Goal: Information Seeking & Learning: Learn about a topic

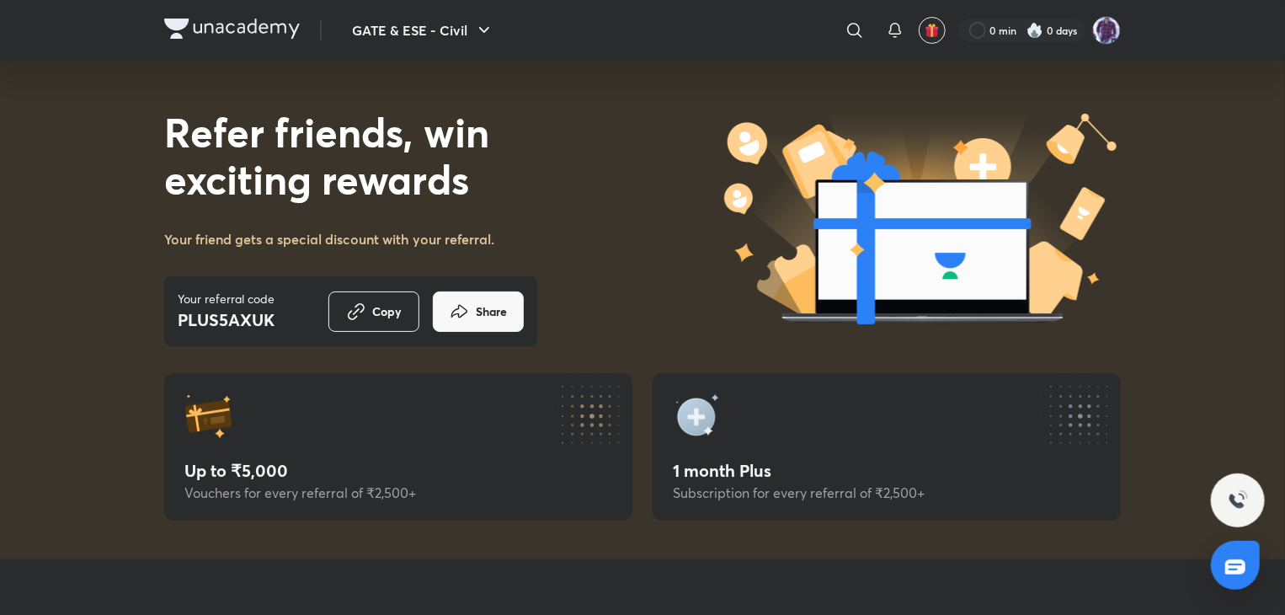
click at [859, 25] on icon at bounding box center [855, 30] width 20 height 20
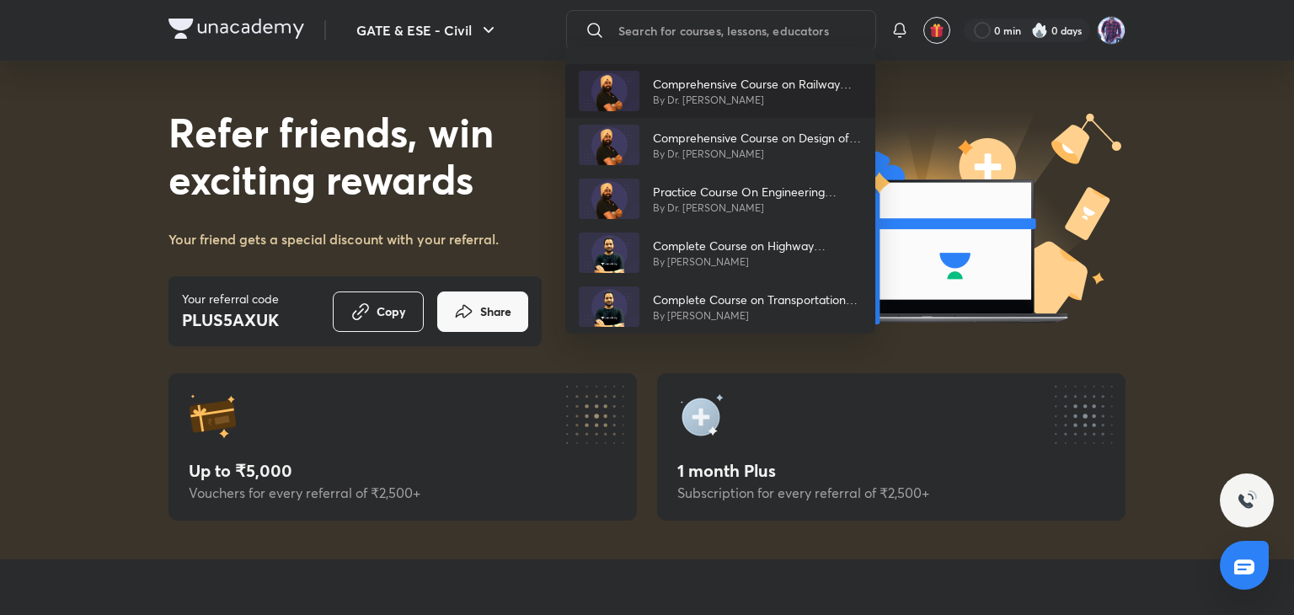
click at [749, 87] on p "Comprehensive Course on Railway Engineering" at bounding box center [757, 84] width 209 height 18
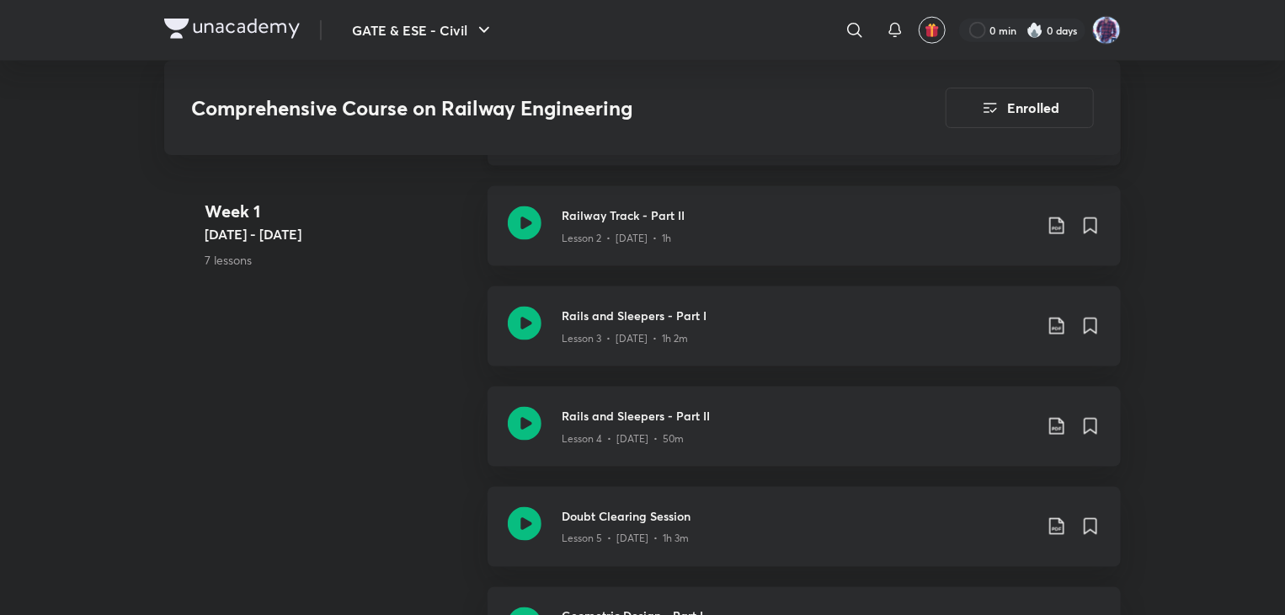
scroll to position [1095, 0]
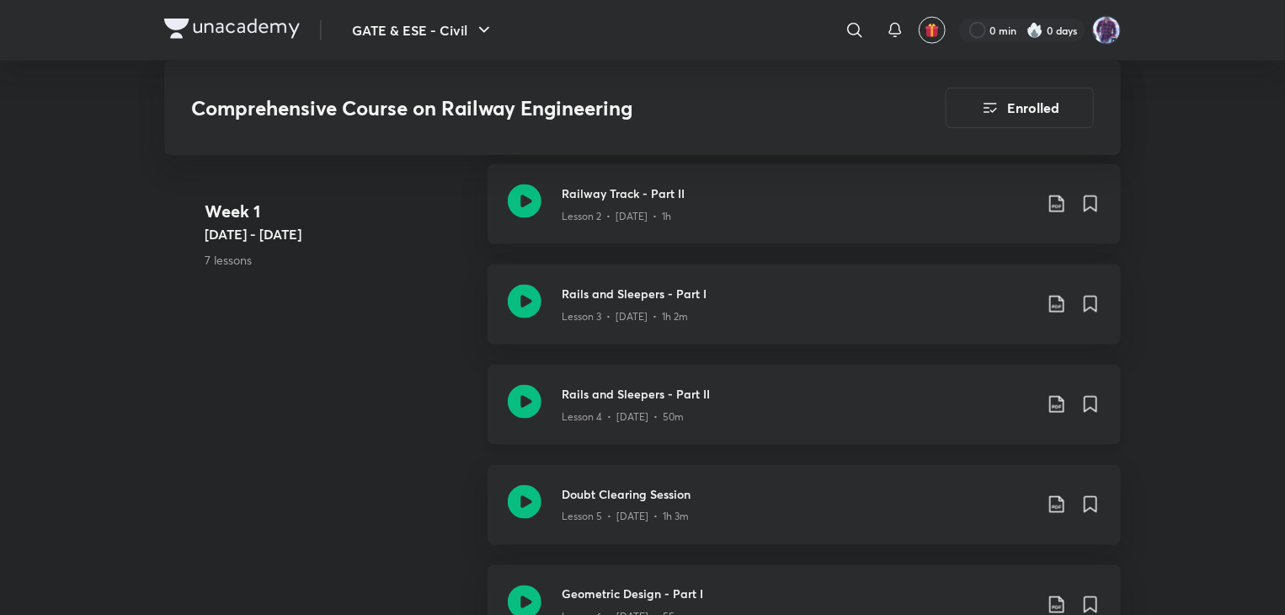
click at [606, 407] on div "Lesson 4 • [DATE] • 50m" at bounding box center [798, 414] width 472 height 22
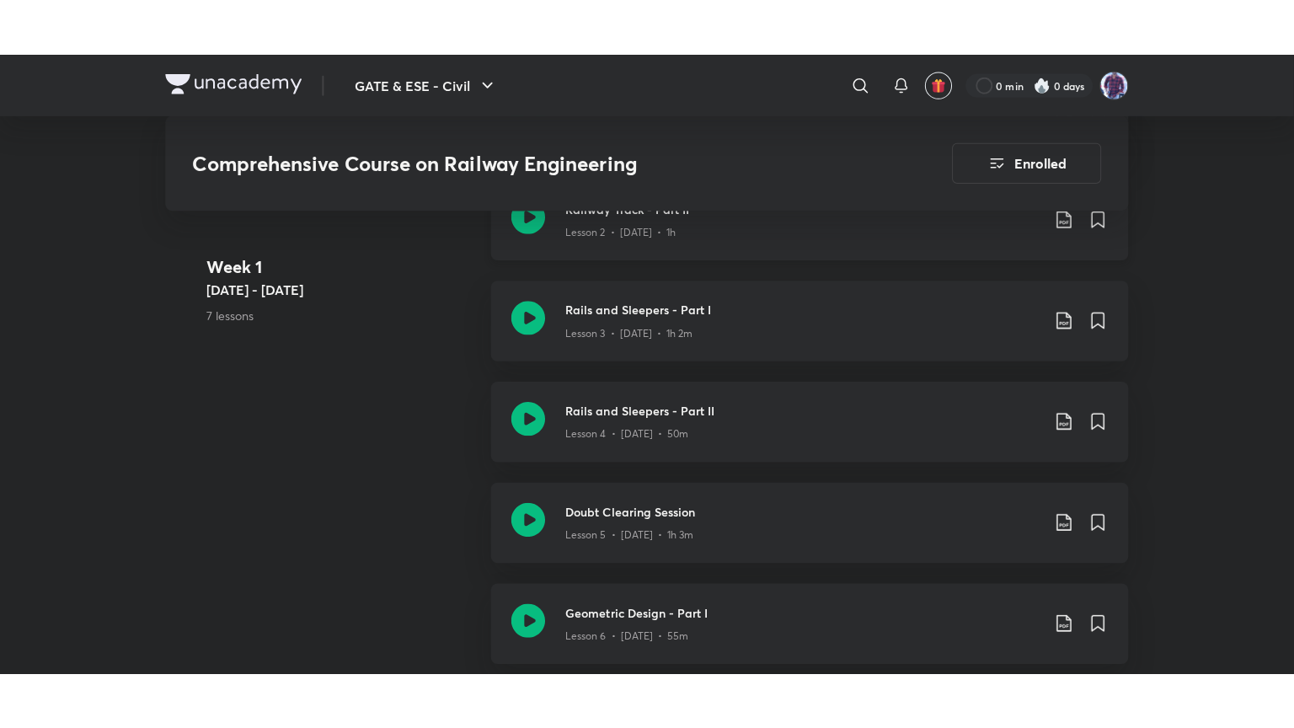
scroll to position [1095, 0]
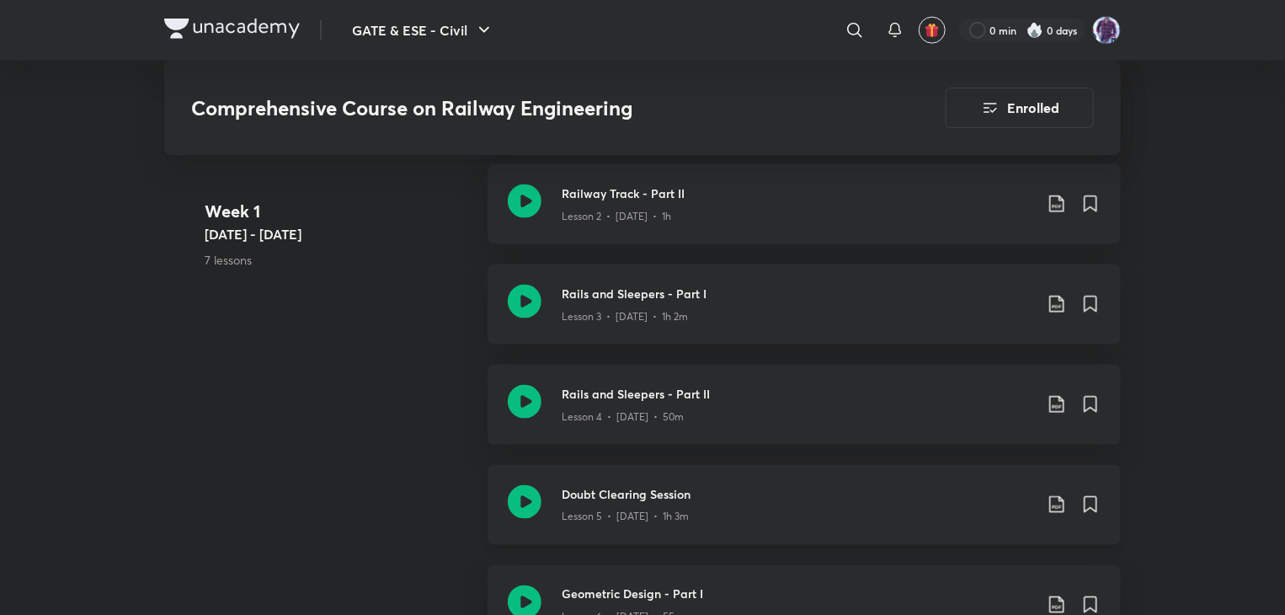
click at [674, 505] on div "Lesson 5 • [DATE] • 1h 3m" at bounding box center [798, 514] width 472 height 22
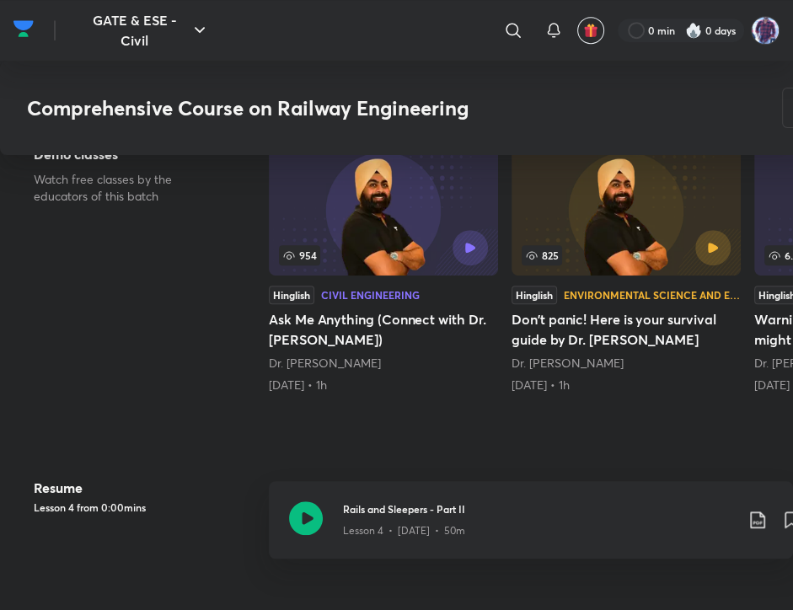
scroll to position [526, 0]
